Goal: Information Seeking & Learning: Learn about a topic

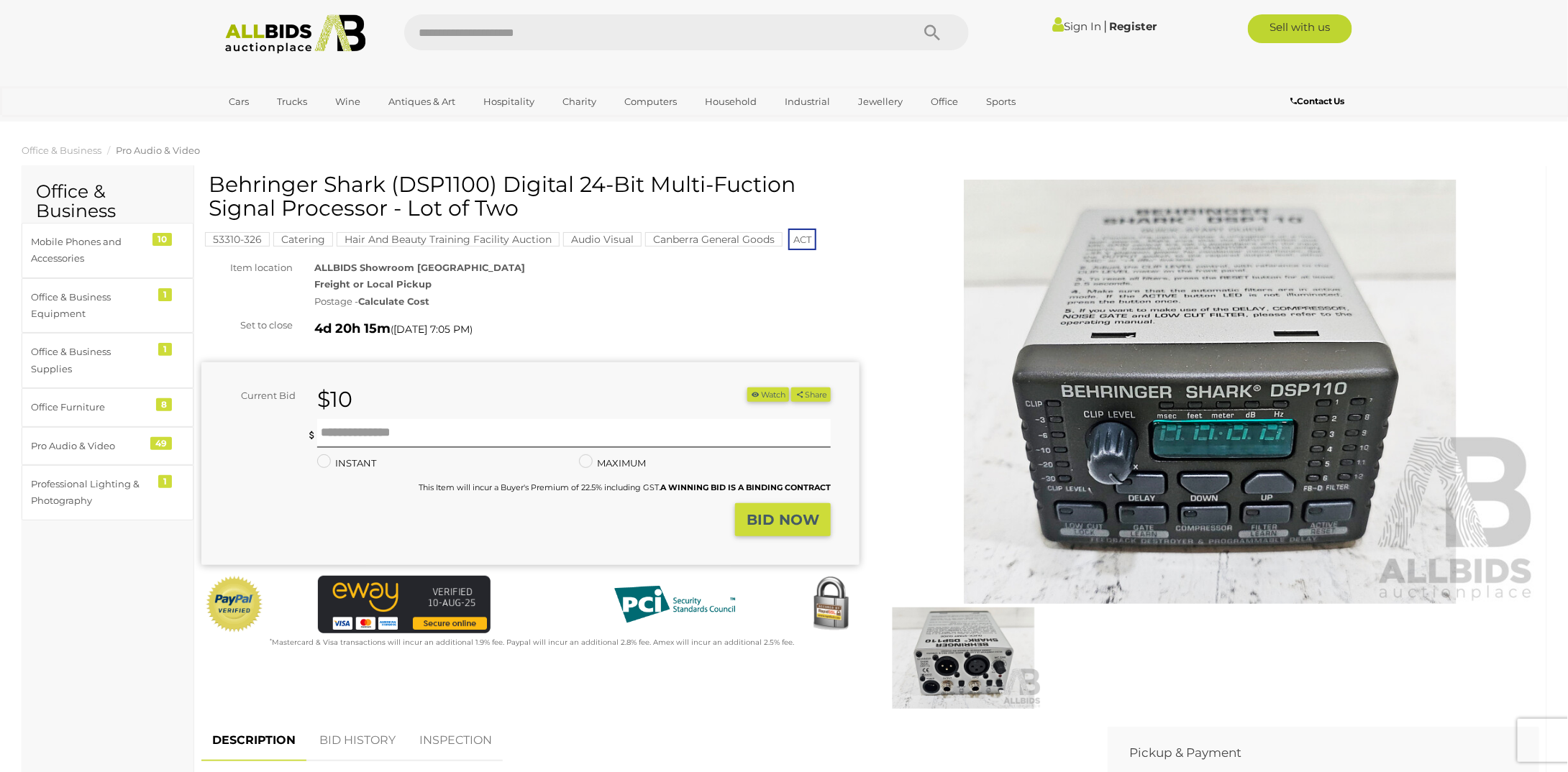
click at [964, 653] on img at bounding box center [964, 658] width 158 height 102
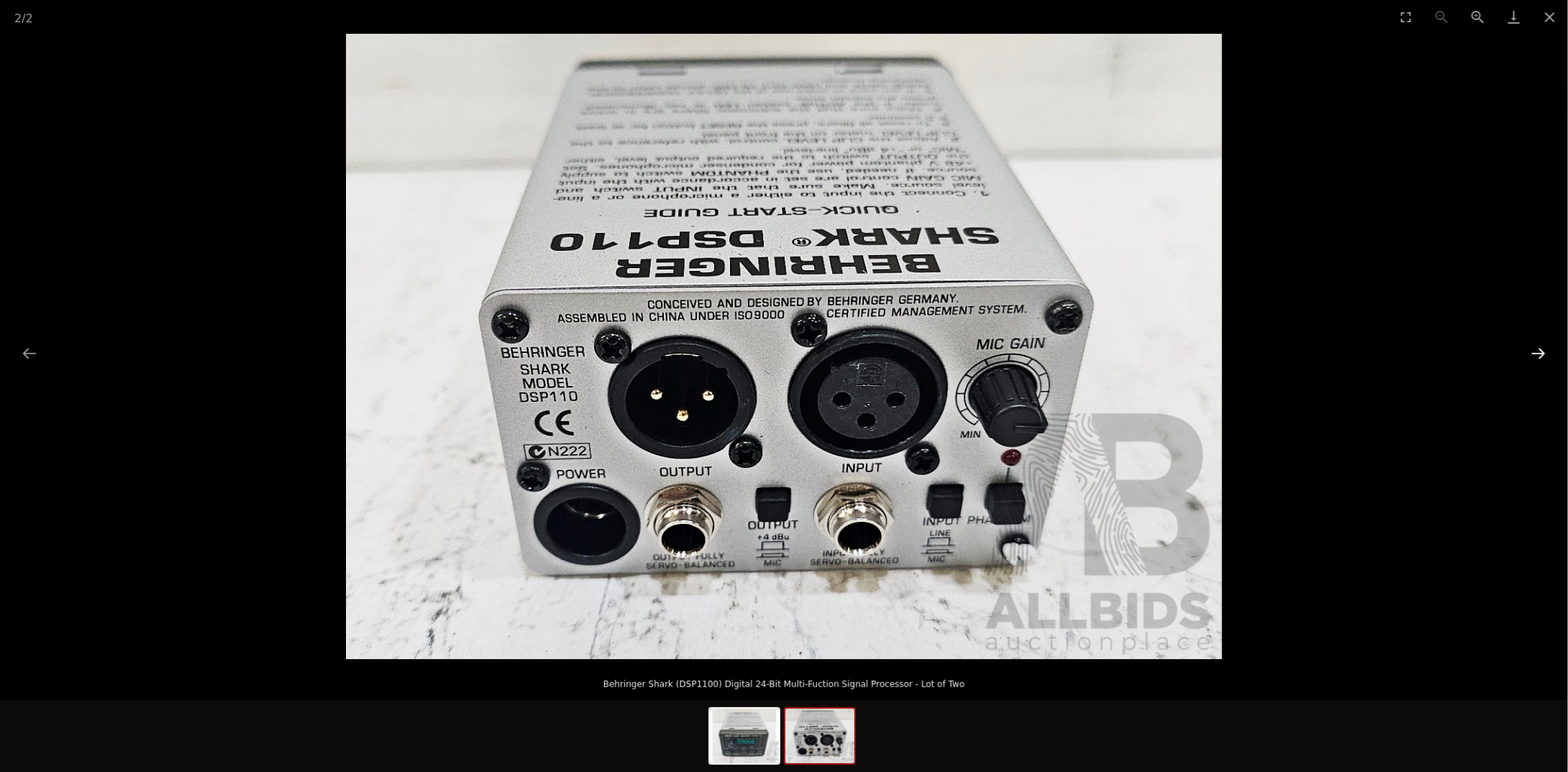
click at [1538, 349] on button "Next slide" at bounding box center [1538, 353] width 31 height 28
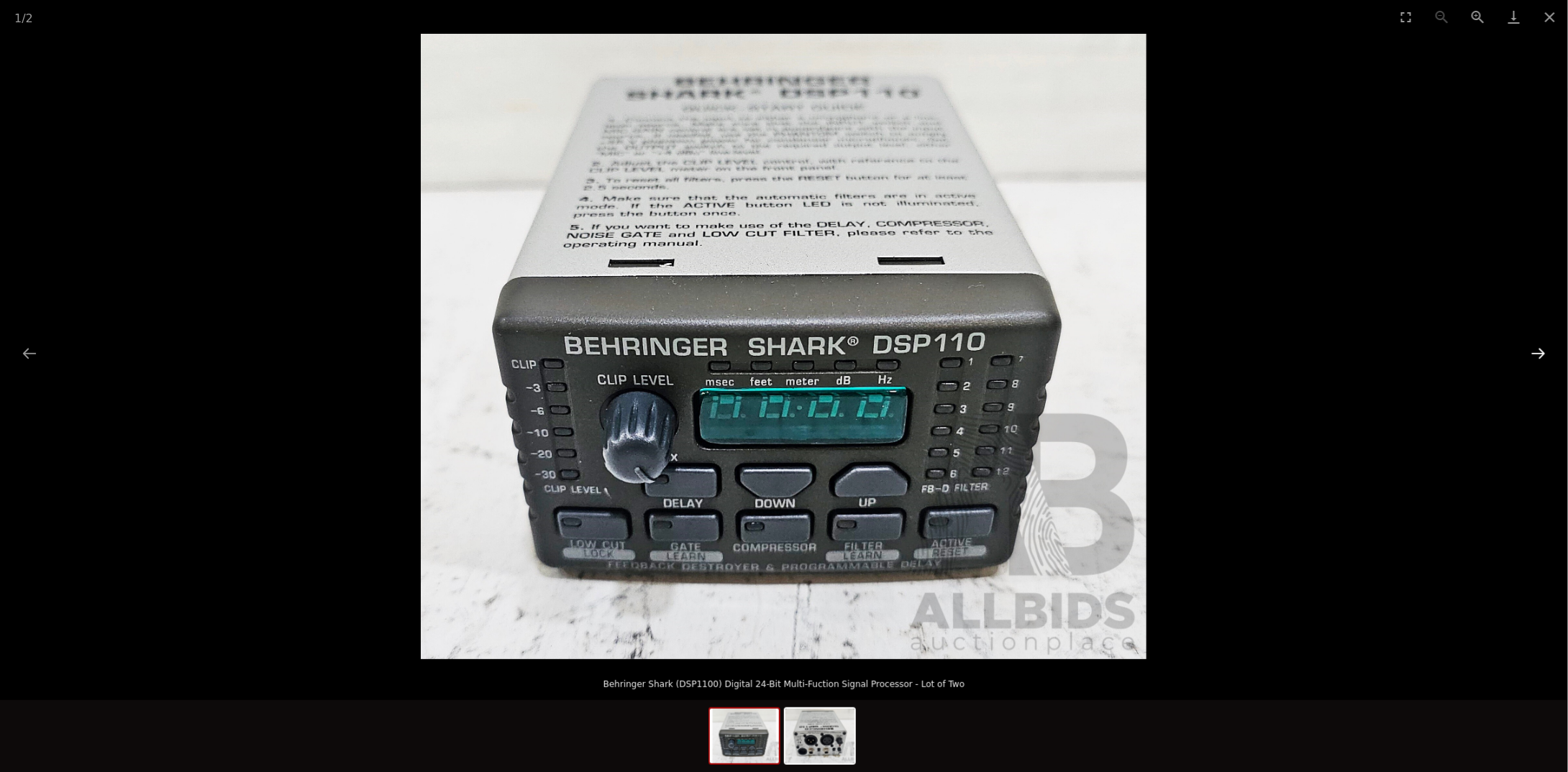
click at [1535, 349] on button "Next slide" at bounding box center [1538, 353] width 31 height 28
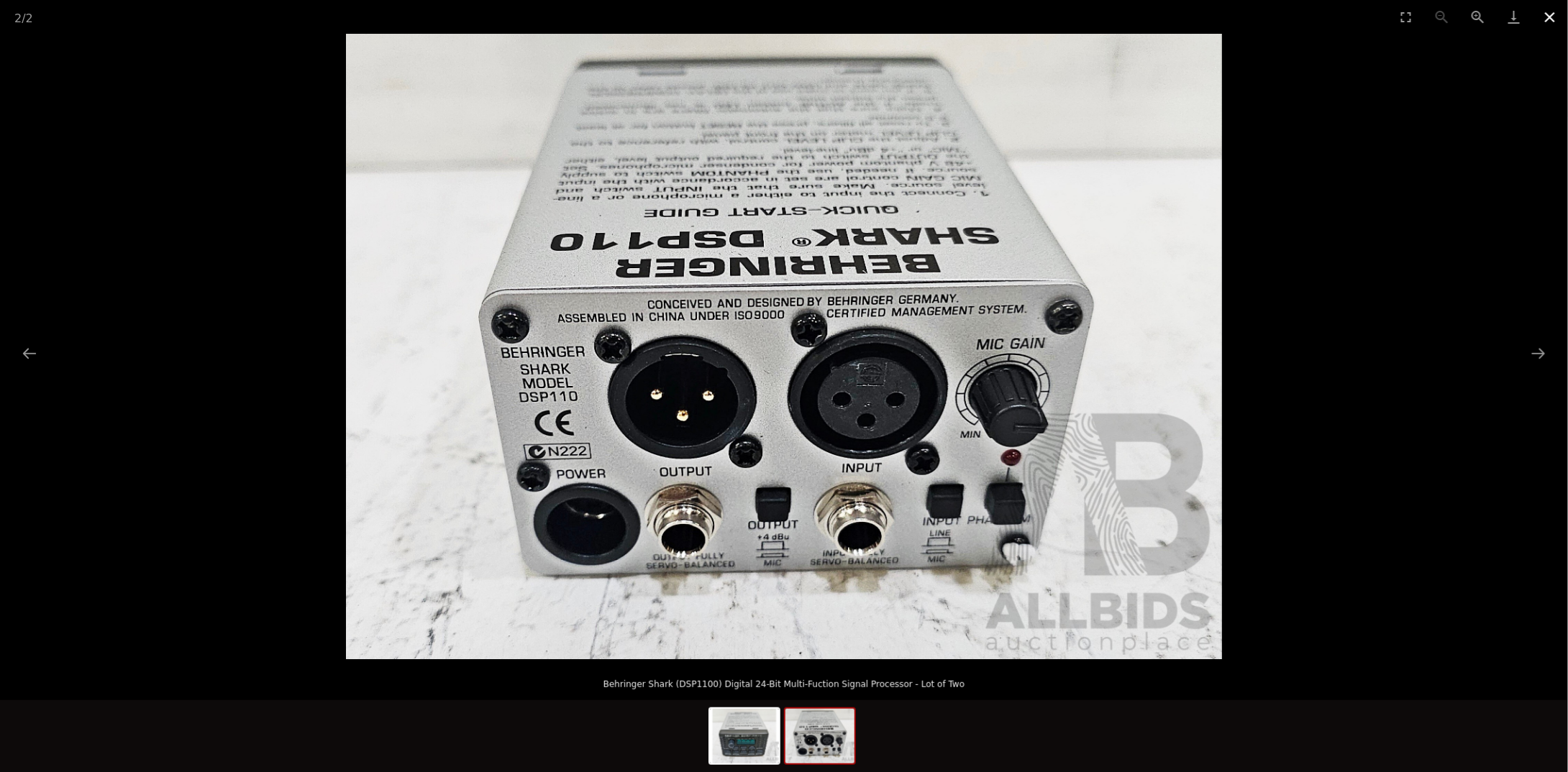
click at [1545, 17] on button "Close gallery" at bounding box center [1549, 17] width 36 height 34
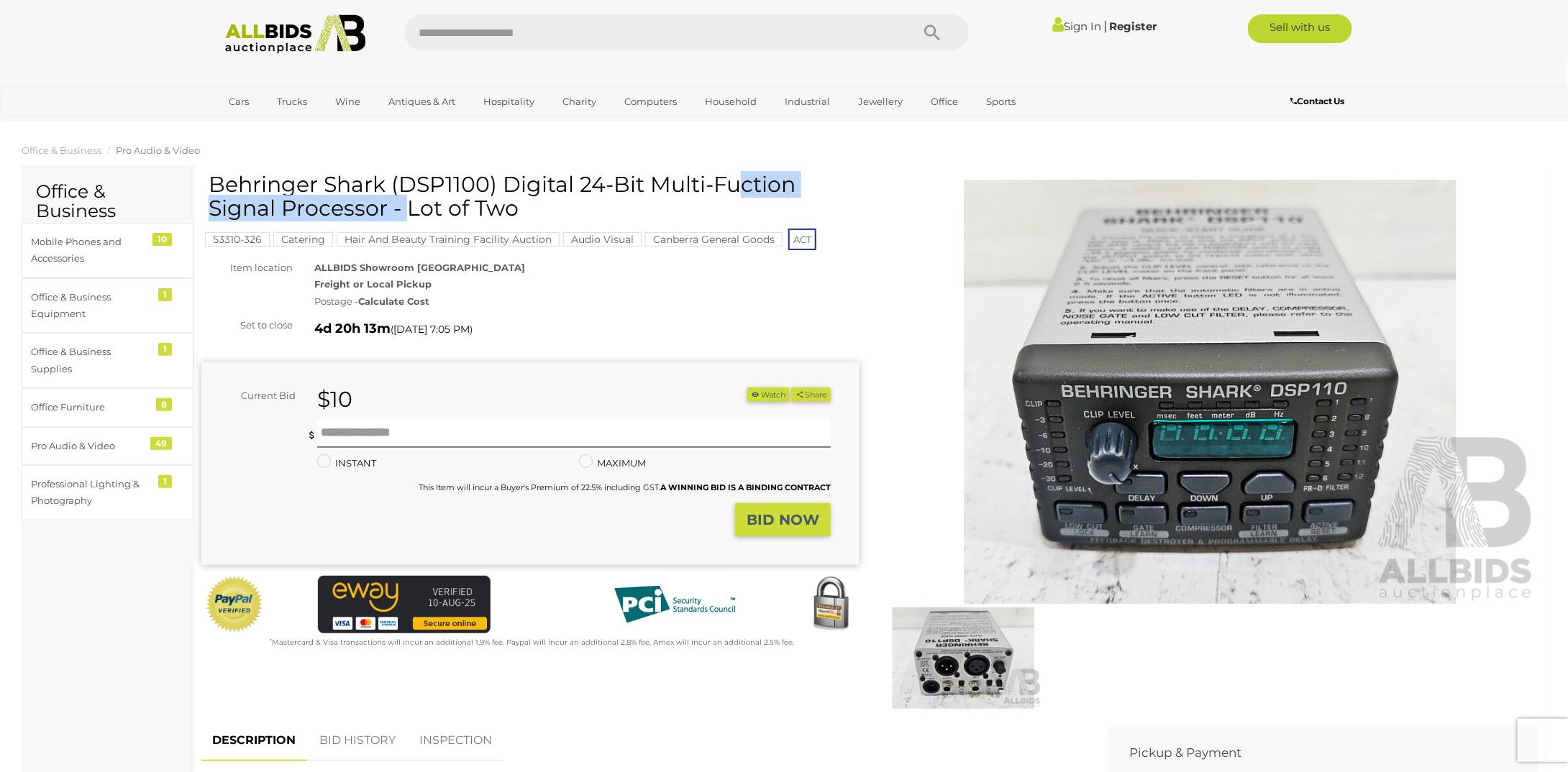
drag, startPoint x: 493, startPoint y: 183, endPoint x: 213, endPoint y: 181, distance: 280.0
click at [213, 181] on h1 "Behringer Shark (DSP1100) Digital 24-Bit Multi-Fuction Signal Processor - Lot o…" at bounding box center [532, 197] width 648 height 47
copy h1 "Behringer Shark (DSP1100)"
drag, startPoint x: 490, startPoint y: 184, endPoint x: 212, endPoint y: 191, distance: 278.1
click at [212, 191] on h1 "Behringer Shark (DSP1100) Digital 24-Bit Multi-Fuction Signal Processor - Lot o…" at bounding box center [532, 197] width 648 height 47
